Goal: Check status: Check status

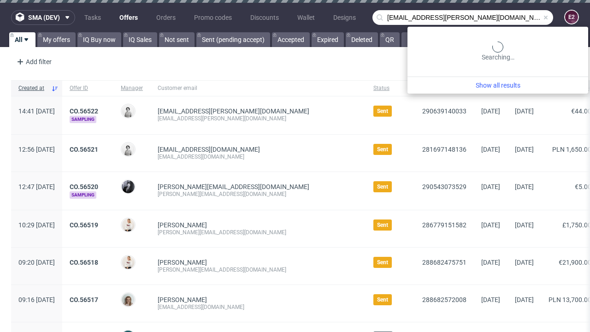
type input "[EMAIL_ADDRESS][PERSON_NAME][DOMAIN_NAME]"
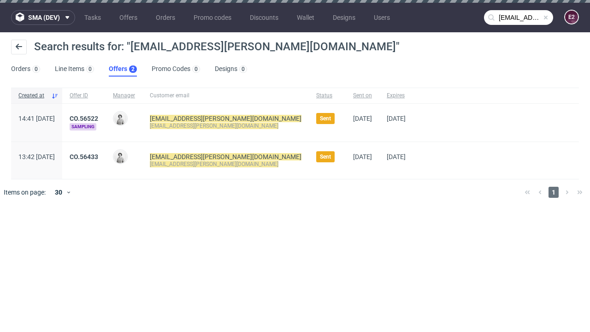
click at [123, 69] on link "Offers 2" at bounding box center [123, 69] width 28 height 15
click at [98, 118] on link "CO.56522" at bounding box center [84, 118] width 29 height 7
